Goal: Task Accomplishment & Management: Manage account settings

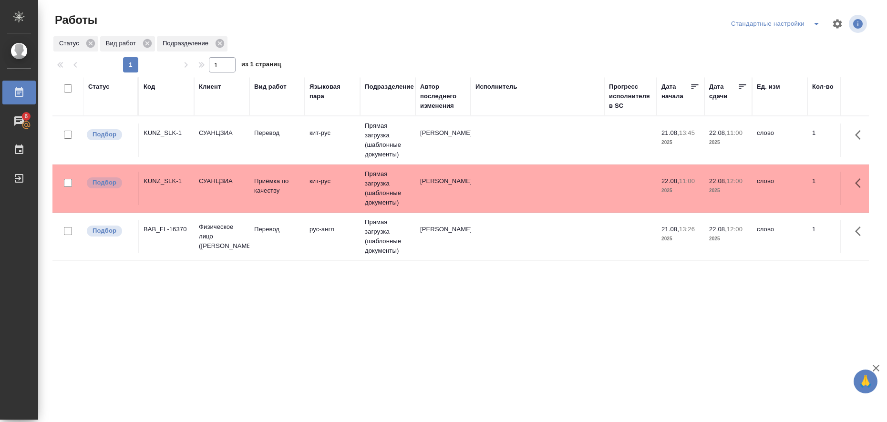
click at [188, 157] on td "KUNZ_SLK-1" at bounding box center [166, 140] width 55 height 33
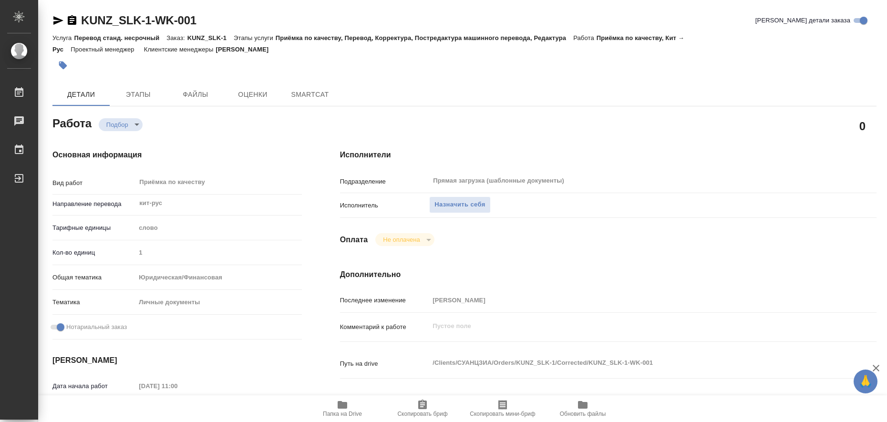
type textarea "x"
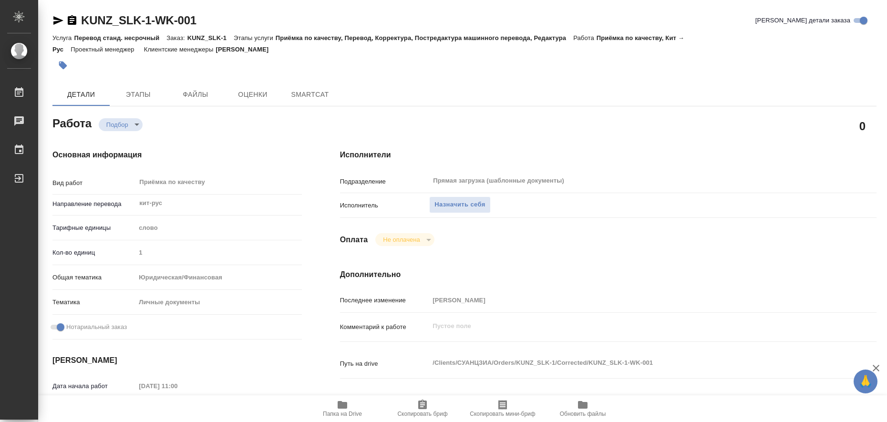
type textarea "x"
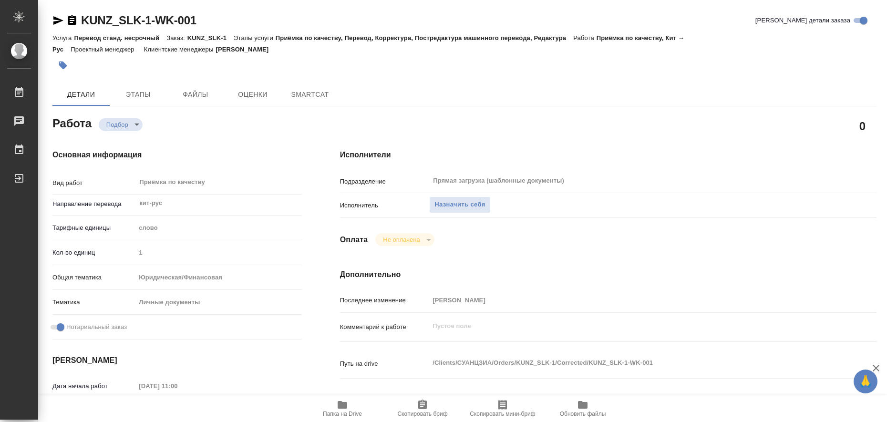
type textarea "x"
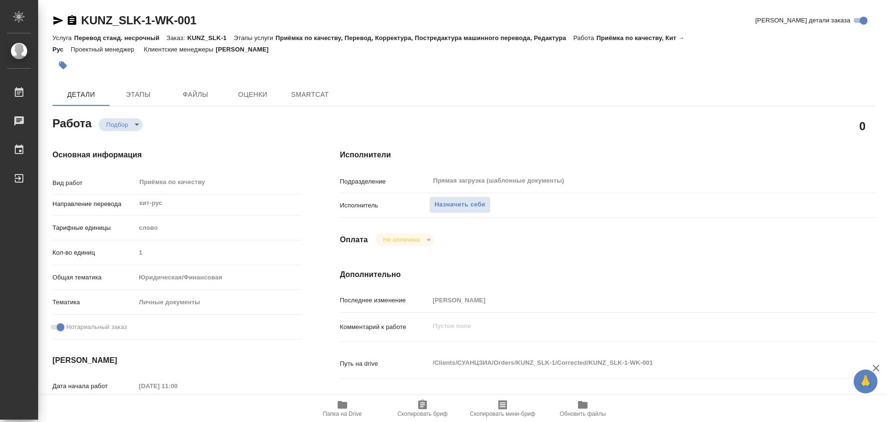
type textarea "x"
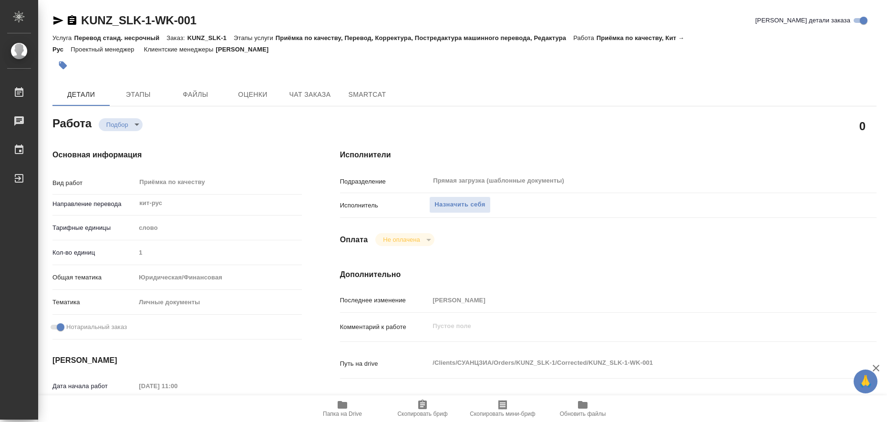
type textarea "x"
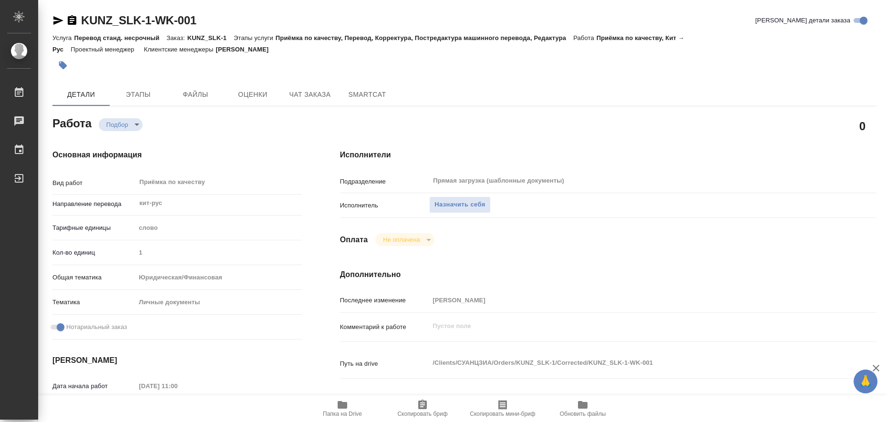
click at [342, 400] on icon "button" at bounding box center [342, 404] width 11 height 11
type textarea "x"
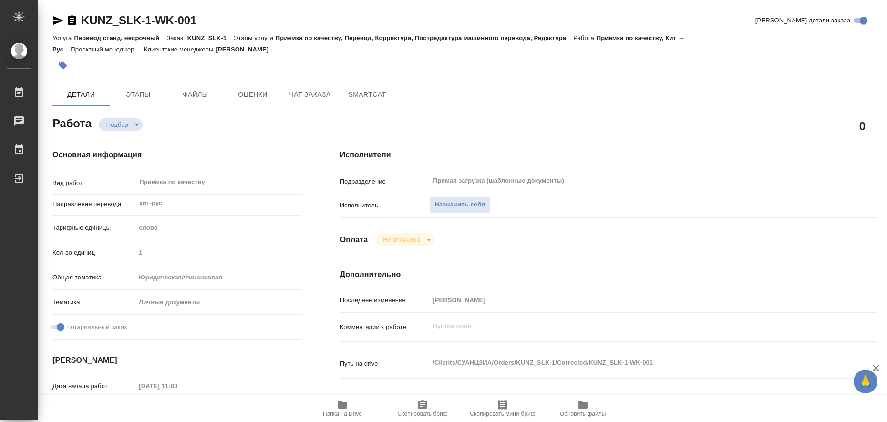
type textarea "x"
click at [467, 204] on span "Назначить себя" at bounding box center [460, 204] width 51 height 11
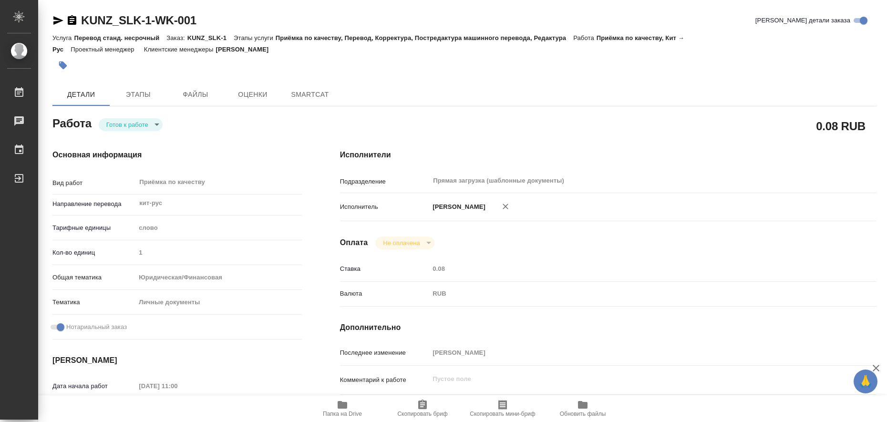
type textarea "x"
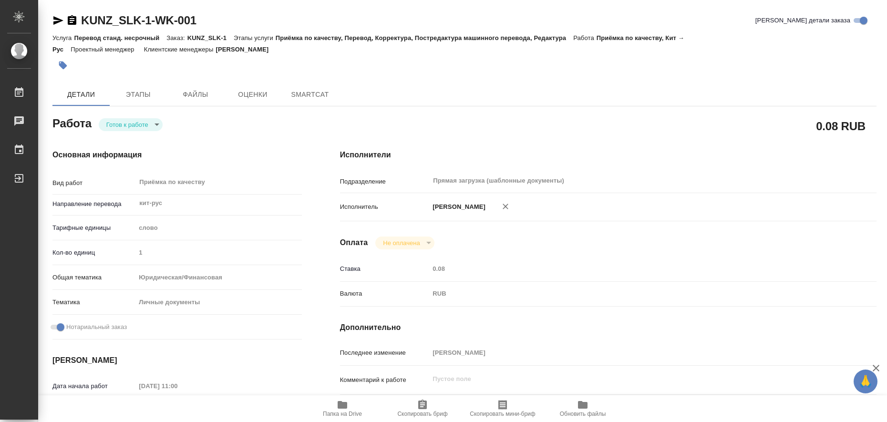
type textarea "x"
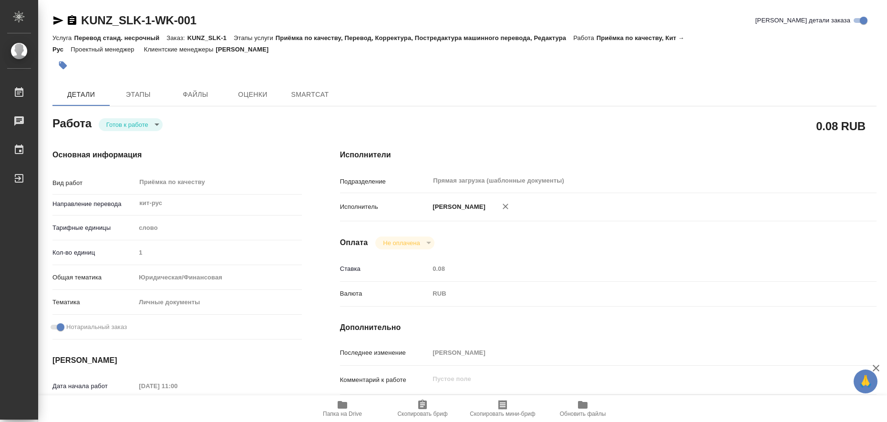
type textarea "x"
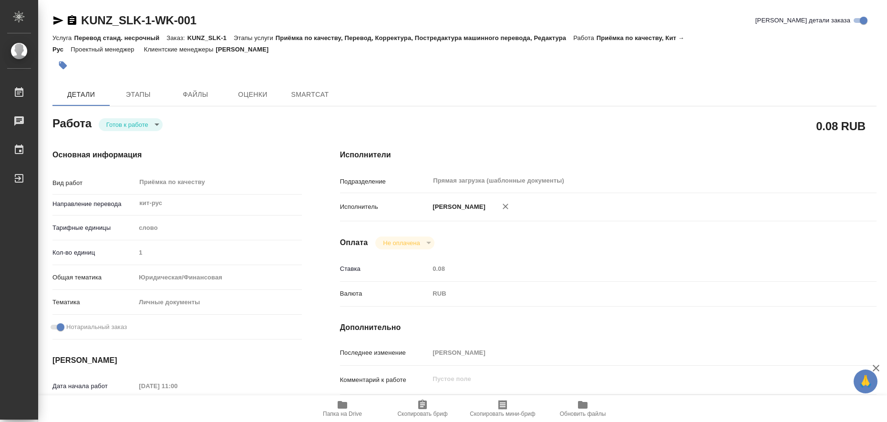
type textarea "x"
